Goal: Find specific page/section: Find specific page/section

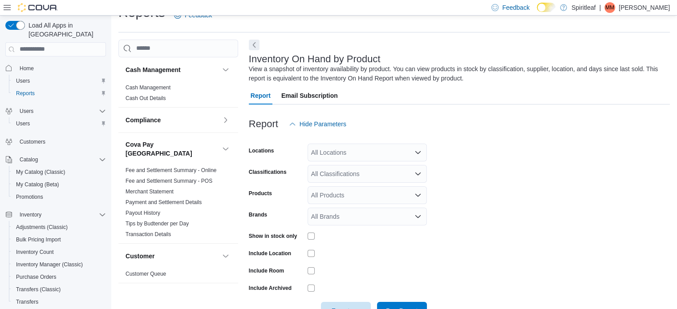
scroll to position [30, 0]
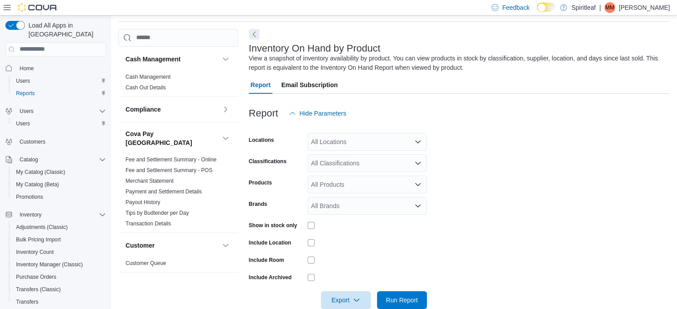
click at [501, 135] on form "Locations All Locations Classifications All Classifications Products All Produc…" at bounding box center [459, 215] width 421 height 187
